Goal: Information Seeking & Learning: Learn about a topic

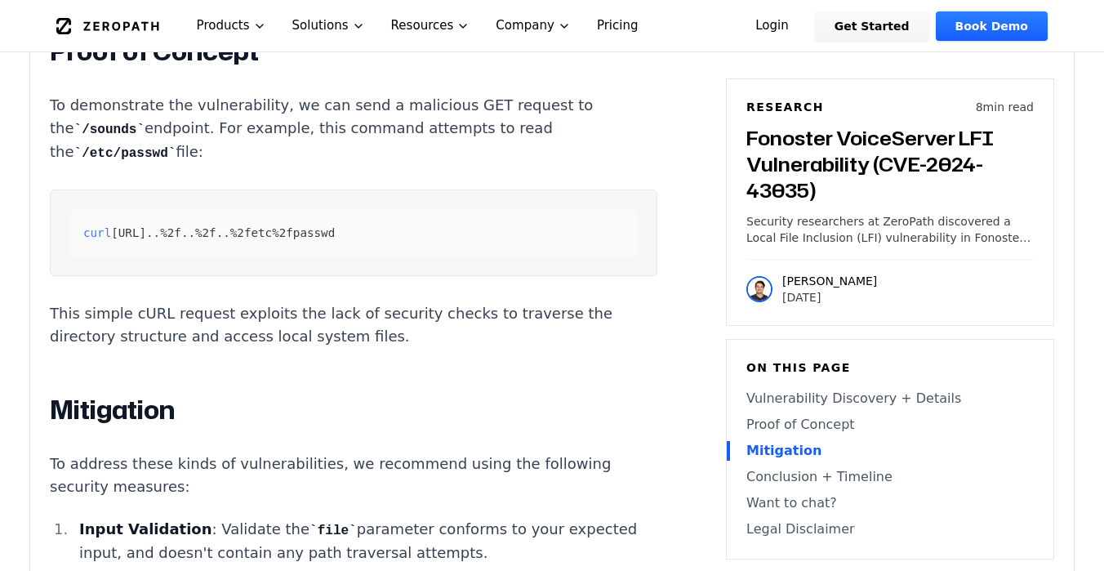
scroll to position [2253, 0]
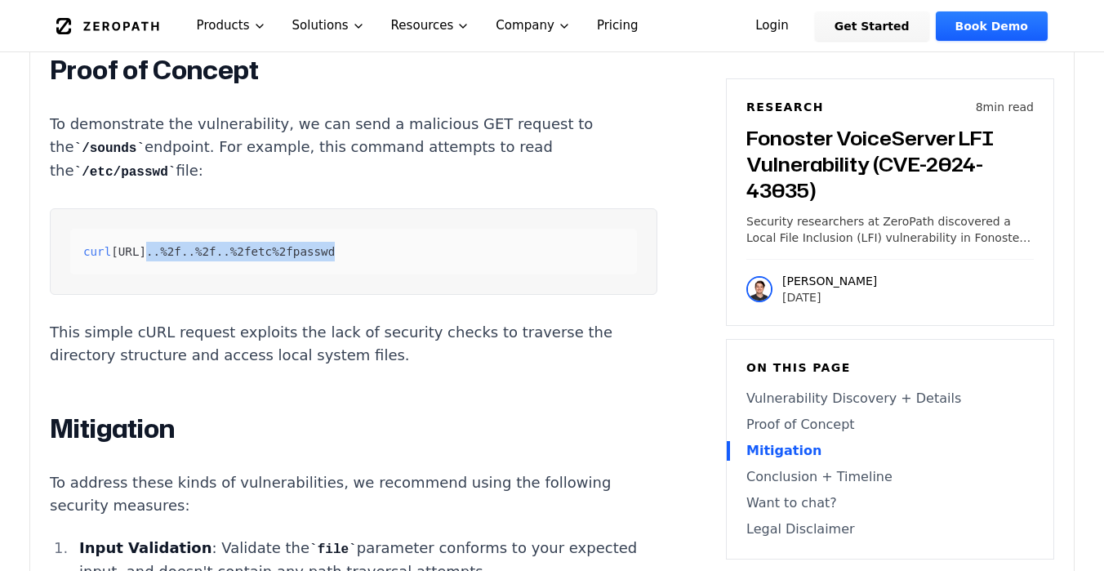
drag, startPoint x: 513, startPoint y: 235, endPoint x: 323, endPoint y: 243, distance: 189.6
click at [323, 243] on div "curl [URL] .. %2f .. %2f .. %2fetc%2fpasswd" at bounding box center [353, 252] width 567 height 46
copy code ".. %2f .. %2f .. %2fetc%2fpasswd"
click at [51, 330] on p "This simple cURL request exploits the lack of security checks to traverse the d…" at bounding box center [353, 344] width 607 height 46
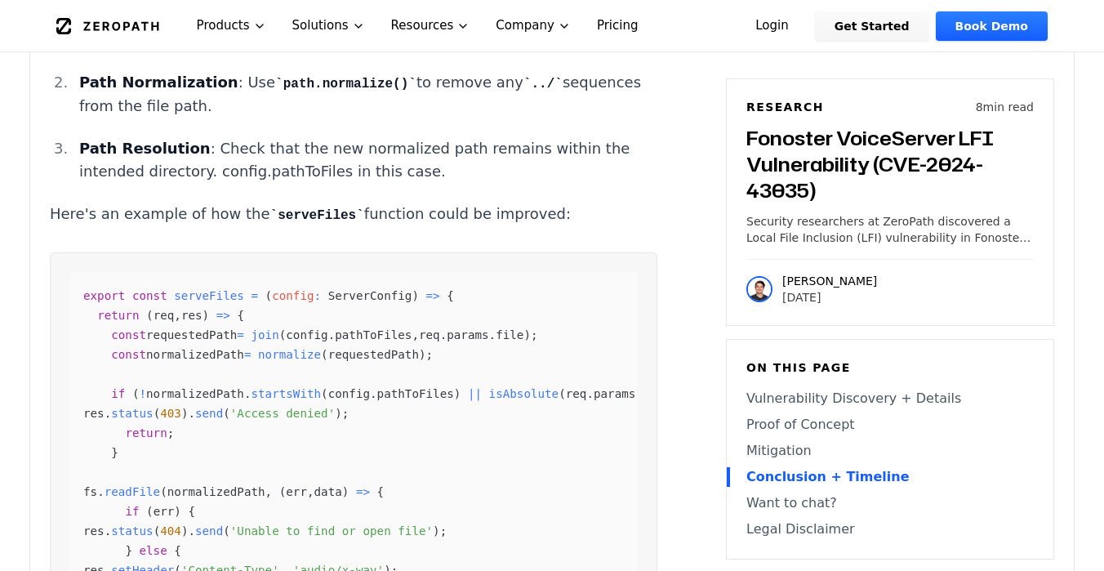
scroll to position [3226, 0]
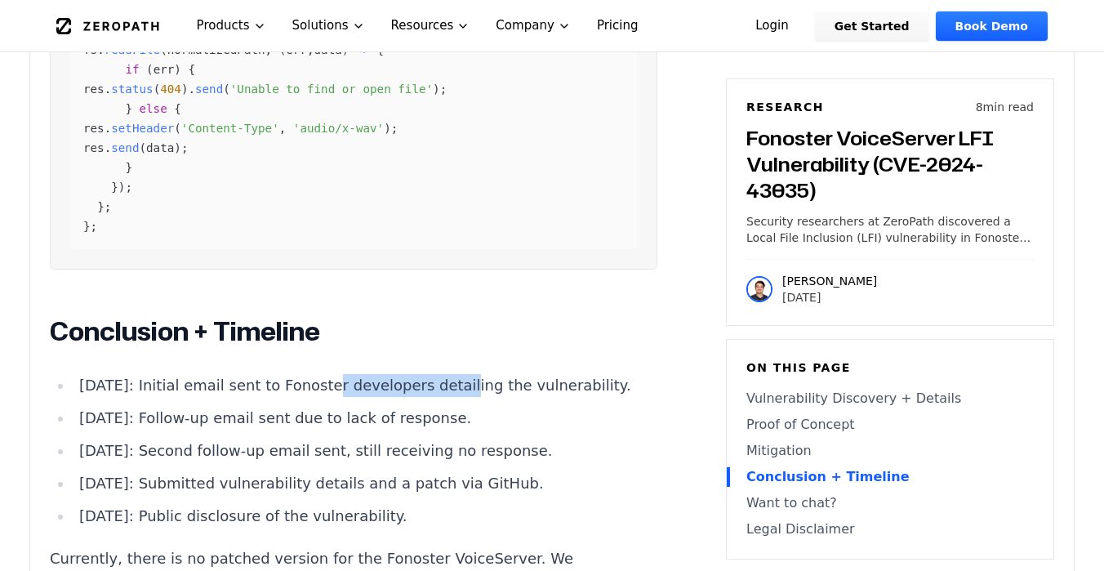
drag, startPoint x: 298, startPoint y: 367, endPoint x: 433, endPoint y: 370, distance: 134.7
click at [433, 374] on li "[DATE]: Initial email sent to Fonoster developers detailing the vulnerability." at bounding box center [365, 385] width 585 height 23
copy li "Fonoster developers"
click at [414, 376] on li "[DATE]: Initial email sent to Fonoster developers detailing the vulnerability." at bounding box center [365, 385] width 585 height 23
drag, startPoint x: 360, startPoint y: 373, endPoint x: 300, endPoint y: 376, distance: 59.6
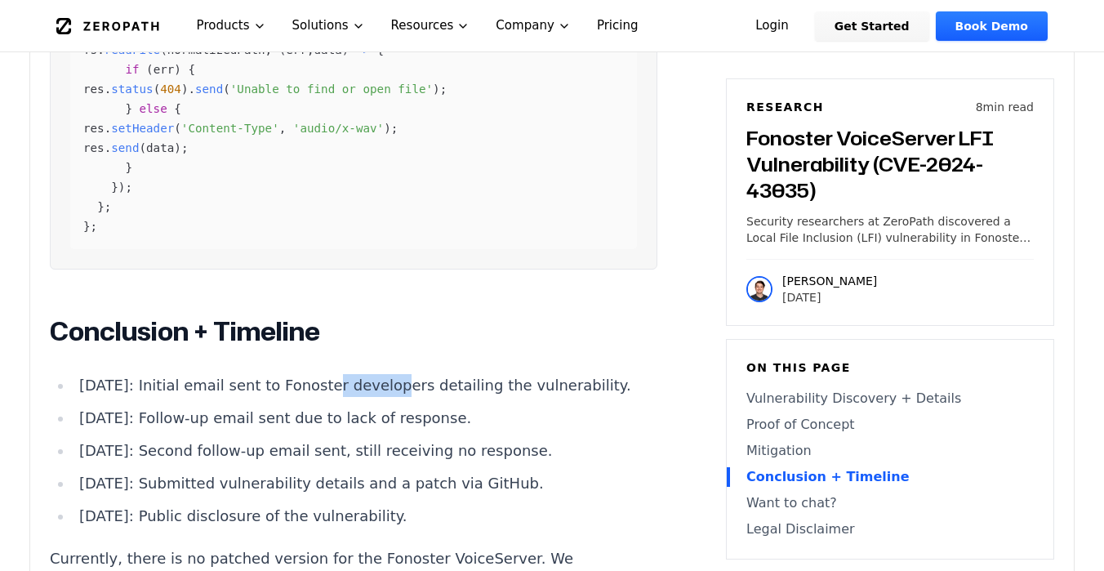
click at [300, 376] on li "[DATE]: Initial email sent to Fonoster developers detailing the vulnerability." at bounding box center [365, 385] width 585 height 23
copy li "Fonoster"
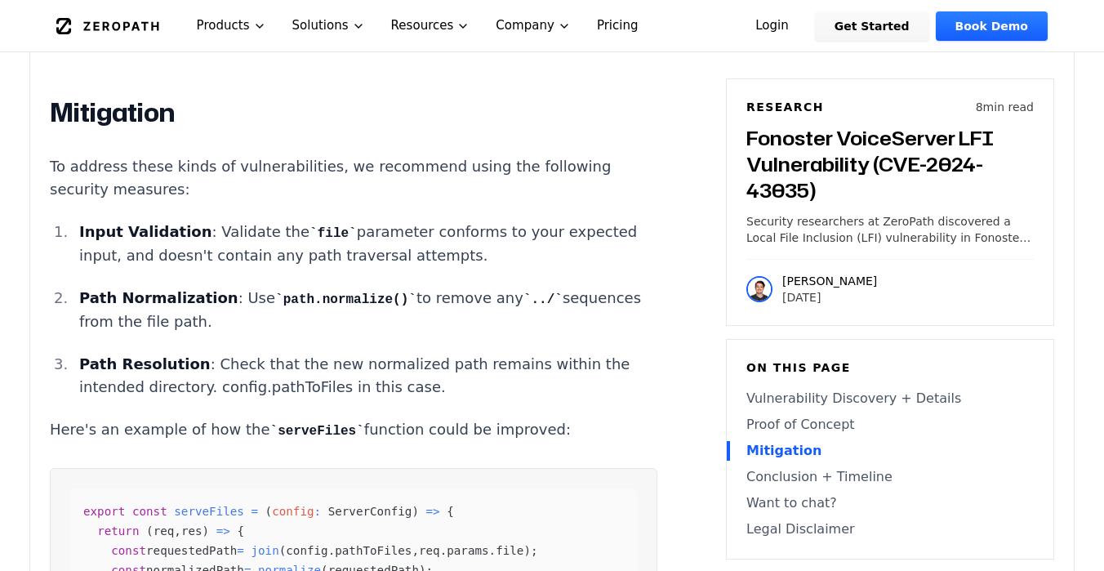
scroll to position [2577, 0]
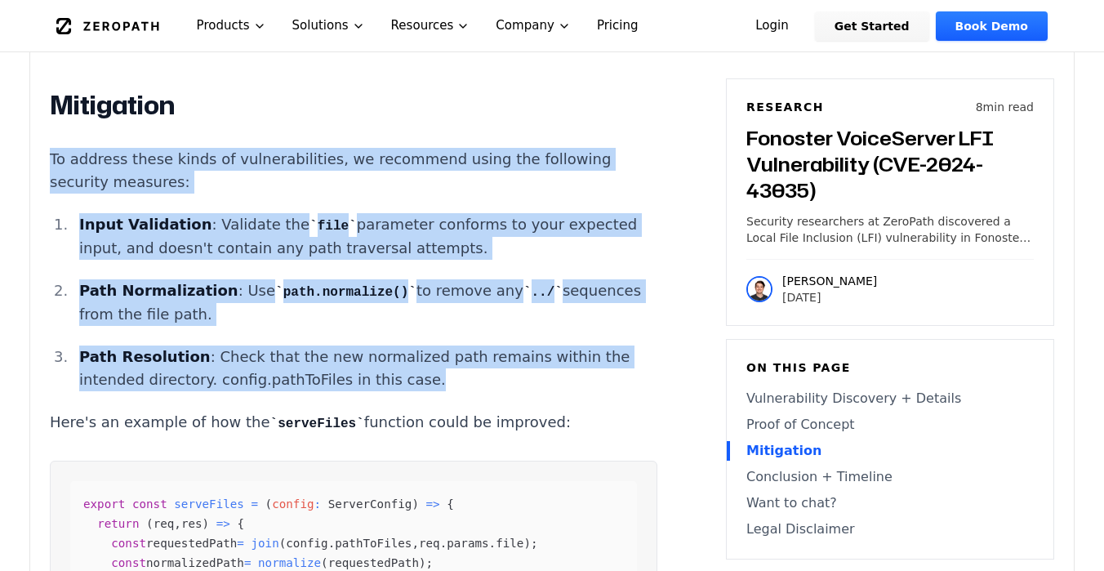
drag, startPoint x: 368, startPoint y: 359, endPoint x: 20, endPoint y: 144, distance: 409.9
click at [20, 144] on main "How ZeroPath Works Learn the technical details of how ZeroPath works under the …" at bounding box center [552, 412] width 1104 height 5979
copy div "To address these kinds of vulnerabilities, we recommend using the following sec…"
